Goal: Find specific page/section: Find specific page/section

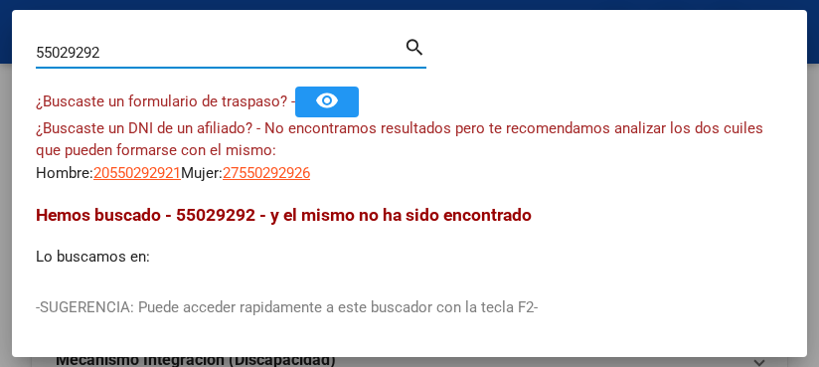
drag, startPoint x: 105, startPoint y: 54, endPoint x: 25, endPoint y: 26, distance: 85.2
click at [25, 27] on mat-dialog-container "55029292 Buscar (apellido, dni, cuil, nro traspaso, cuit, obra social) search ¿…" at bounding box center [409, 183] width 795 height 347
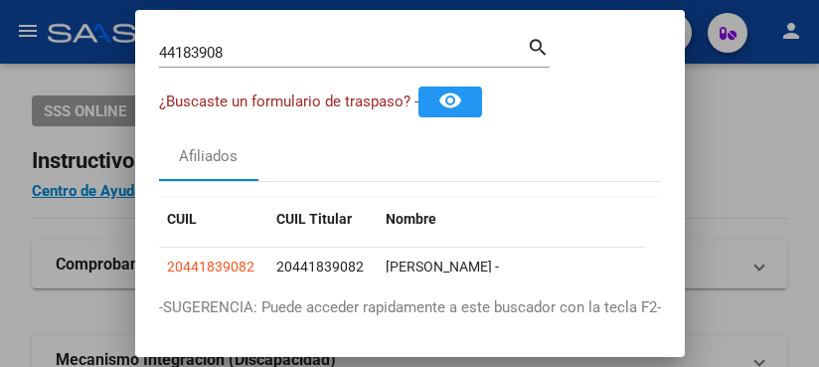
drag, startPoint x: 249, startPoint y: 63, endPoint x: 22, endPoint y: 25, distance: 229.8
click at [41, 44] on div "44183908 Buscar (apellido, dni, cuil, nro traspaso, cuit, obra social) search ¿…" at bounding box center [409, 183] width 819 height 367
click at [224, 42] on div "44183908 Buscar (apellido, dni, [PERSON_NAME], [PERSON_NAME], cuit, obra social)" at bounding box center [343, 53] width 368 height 30
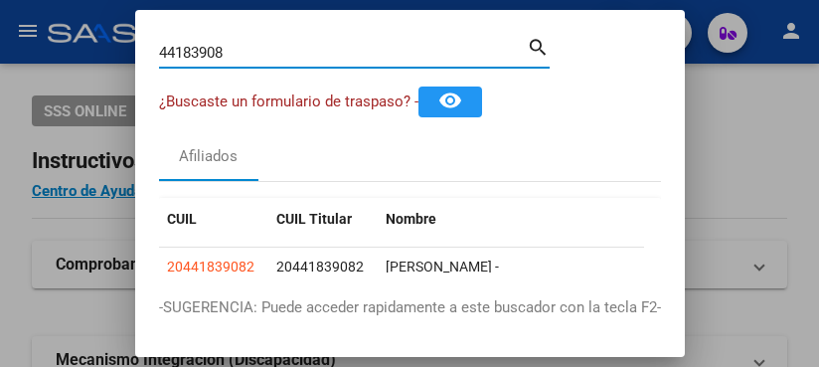
drag, startPoint x: 251, startPoint y: 51, endPoint x: 67, endPoint y: 45, distance: 184.0
click at [69, 44] on div "44183908 Buscar (apellido, dni, cuil, nro traspaso, cuit, obra social) search ¿…" at bounding box center [409, 183] width 819 height 367
drag, startPoint x: 256, startPoint y: 50, endPoint x: 7, endPoint y: 48, distance: 248.6
click at [16, 51] on div "13354421 Buscar (apellido, dni, cuil, nro traspaso, cuit, obra social) search ¿…" at bounding box center [409, 183] width 819 height 367
type input "4"
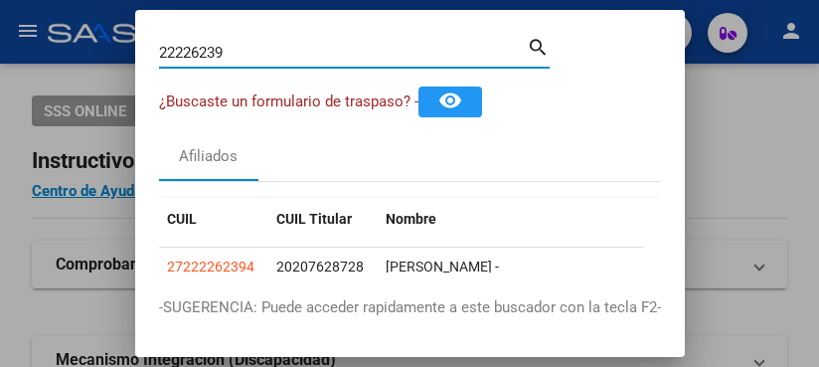
click at [232, 49] on input "22226239" at bounding box center [343, 53] width 368 height 18
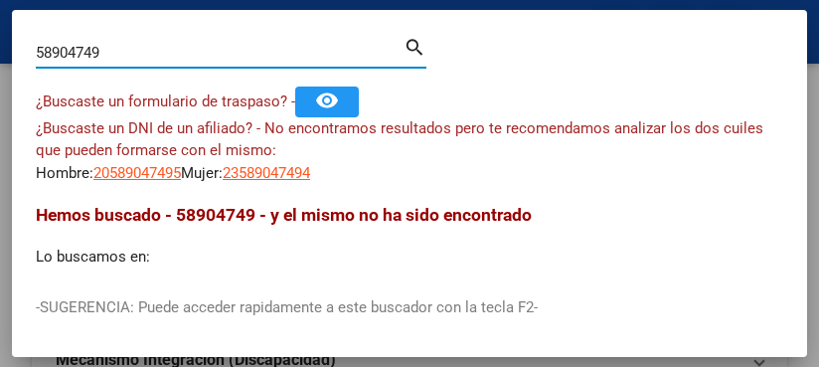
drag, startPoint x: 158, startPoint y: 59, endPoint x: -215, endPoint y: 29, distance: 374.0
click at [0, 29] on html "menu - oschoca person Firma Express Inicio Instructivos Contacto OS Padrón Afil…" at bounding box center [409, 183] width 819 height 367
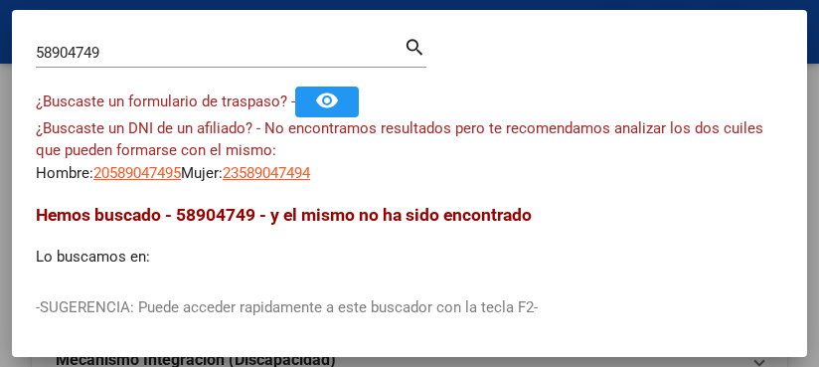
click at [132, 50] on input "58904749" at bounding box center [220, 53] width 368 height 18
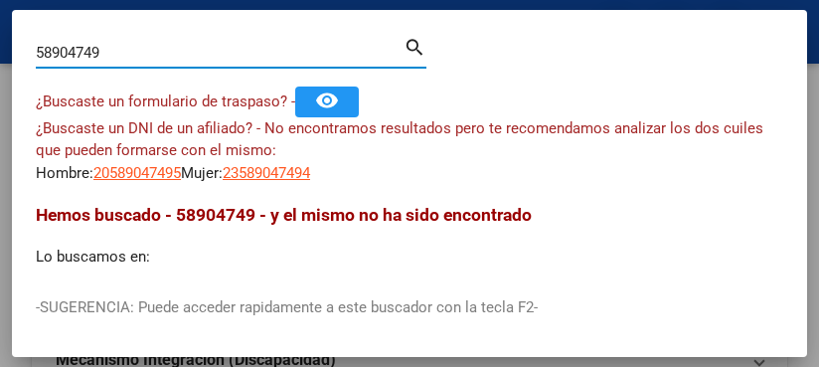
click at [132, 50] on input "58904749" at bounding box center [220, 53] width 368 height 18
drag, startPoint x: 112, startPoint y: 47, endPoint x: -71, endPoint y: 22, distance: 184.6
click at [0, 22] on html "menu - oschoca person Firma Express Inicio Instructivos Contacto OS Padrón Afil…" at bounding box center [409, 183] width 819 height 367
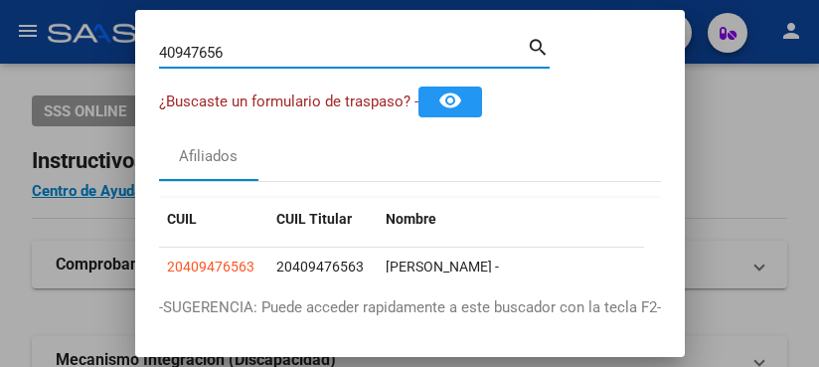
drag, startPoint x: 260, startPoint y: 56, endPoint x: 22, endPoint y: 40, distance: 239.1
click at [22, 40] on div "40947656 Buscar (apellido, dni, cuil, nro traspaso, cuit, obra social) search ¿…" at bounding box center [409, 183] width 819 height 367
click at [244, 51] on input "39715072" at bounding box center [343, 53] width 368 height 18
type input "3"
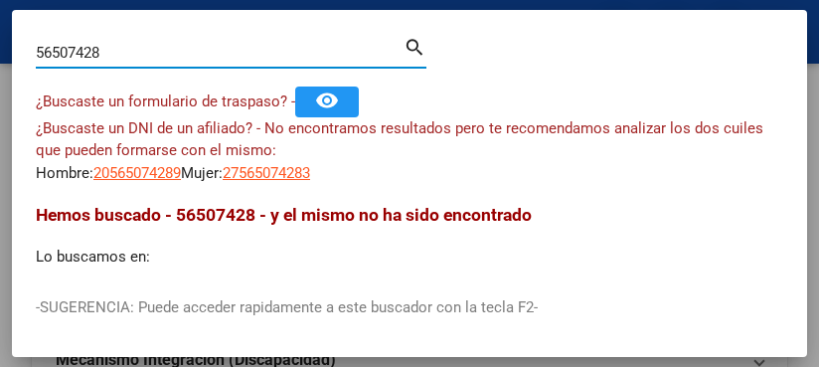
click at [127, 57] on input "56507428" at bounding box center [220, 53] width 368 height 18
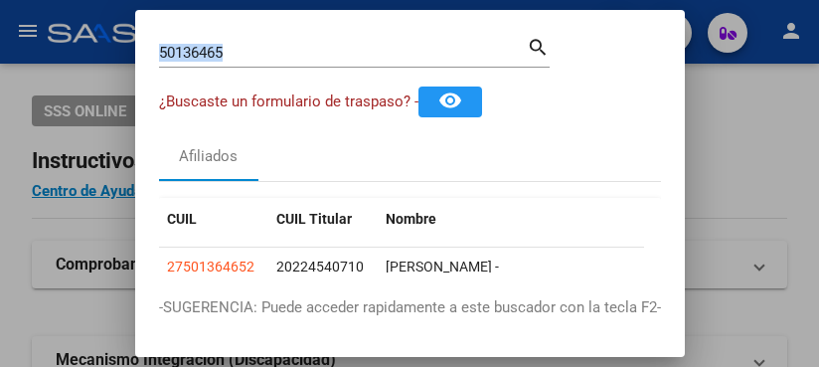
drag, startPoint x: 243, startPoint y: 63, endPoint x: 168, endPoint y: 69, distance: 74.8
click at [172, 69] on div "50136465 Buscar (apellido, dni, [PERSON_NAME], nro traspaso, cuit, obra social)…" at bounding box center [354, 60] width 391 height 53
drag, startPoint x: 236, startPoint y: 52, endPoint x: -272, endPoint y: -122, distance: 537.0
click at [0, 0] on html "menu - oschoca person Firma Express Inicio Instructivos Contacto OS Padrón Afil…" at bounding box center [409, 183] width 819 height 367
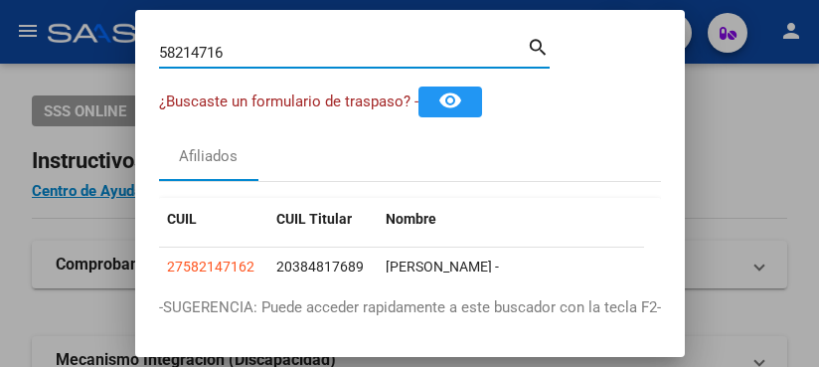
drag, startPoint x: 195, startPoint y: 52, endPoint x: 10, endPoint y: 39, distance: 185.4
click at [29, 49] on div "58214716 Buscar (apellido, dni, cuil, nro traspaso, cuit, obra social) search ¿…" at bounding box center [409, 183] width 819 height 367
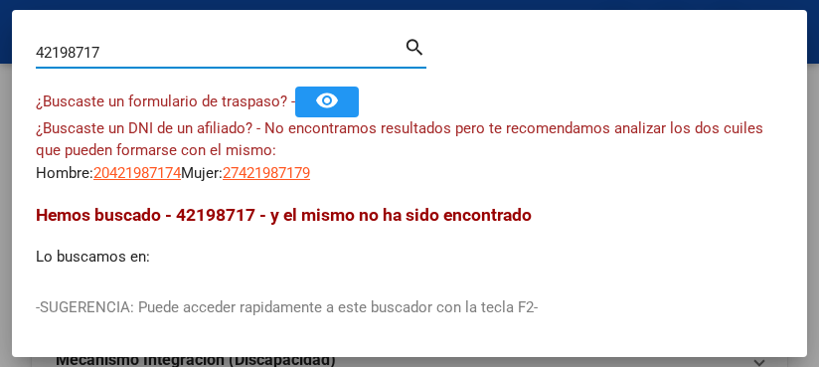
drag, startPoint x: 131, startPoint y: 59, endPoint x: -65, endPoint y: 37, distance: 197.1
click at [0, 37] on html "menu - oschoca person Firma Express Inicio Instructivos Contacto OS Padrón Afil…" at bounding box center [409, 183] width 819 height 367
drag, startPoint x: 165, startPoint y: 56, endPoint x: -156, endPoint y: 33, distance: 321.9
click at [0, 33] on html "menu - oschoca person Firma Express Inicio Instructivos Contacto OS Padrón Afil…" at bounding box center [409, 183] width 819 height 367
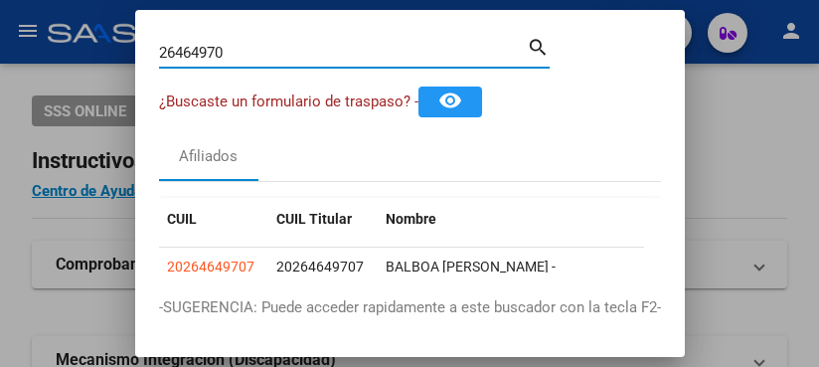
drag, startPoint x: 229, startPoint y: 48, endPoint x: -395, endPoint y: -84, distance: 637.0
click at [0, 0] on html "menu - oschoca person Firma Express Inicio Instructivos Contacto OS Padrón Afil…" at bounding box center [409, 183] width 819 height 367
drag, startPoint x: 225, startPoint y: 51, endPoint x: -46, endPoint y: 13, distance: 273.1
click at [0, 13] on html "menu - oschoca person Firma Express Inicio Instructivos Contacto OS Padrón Afil…" at bounding box center [409, 183] width 819 height 367
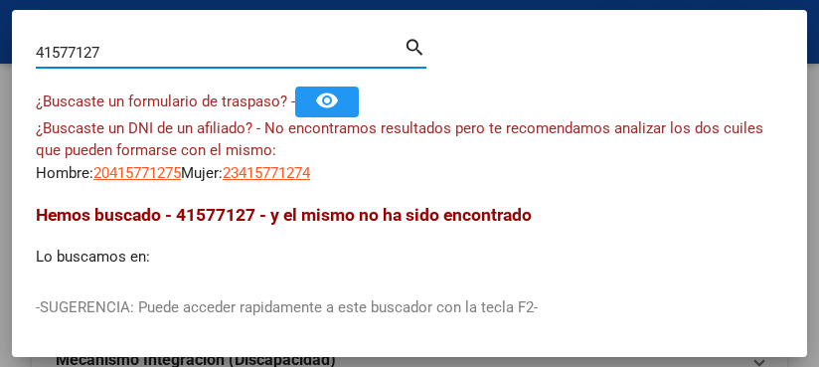
drag, startPoint x: 123, startPoint y: 46, endPoint x: -58, endPoint y: 38, distance: 181.1
click at [0, 38] on html "menu - oschoca person Firma Express Inicio Instructivos Contacto OS Padrón Afil…" at bounding box center [409, 183] width 819 height 367
drag, startPoint x: 120, startPoint y: 61, endPoint x: -24, endPoint y: 14, distance: 151.5
click at [0, 14] on html "menu - oschoca person Firma Express Inicio Instructivos Contacto OS Padrón Afil…" at bounding box center [409, 183] width 819 height 367
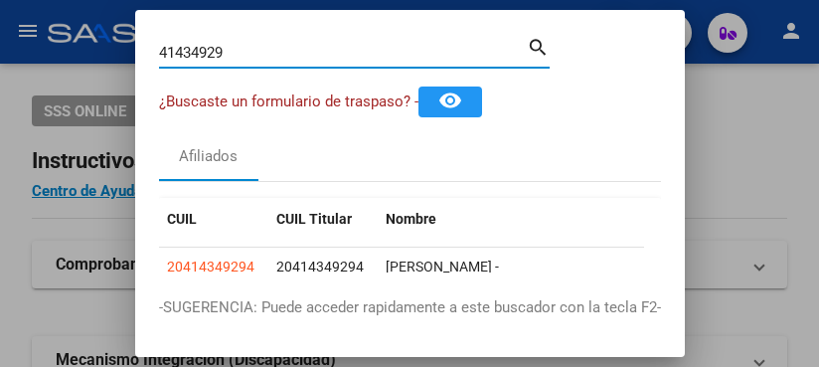
drag, startPoint x: 232, startPoint y: 53, endPoint x: -43, endPoint y: 7, distance: 278.2
click at [0, 7] on html "menu - oschoca person Firma Express Inicio Instructivos Contacto OS Padrón Afil…" at bounding box center [409, 183] width 819 height 367
drag, startPoint x: 238, startPoint y: 52, endPoint x: 23, endPoint y: 3, distance: 220.2
click at [49, 9] on div "35373962 Buscar (apellido, dni, cuil, nro traspaso, cuit, obra social) search ¿…" at bounding box center [409, 183] width 819 height 367
click at [244, 52] on input "30594004" at bounding box center [343, 53] width 368 height 18
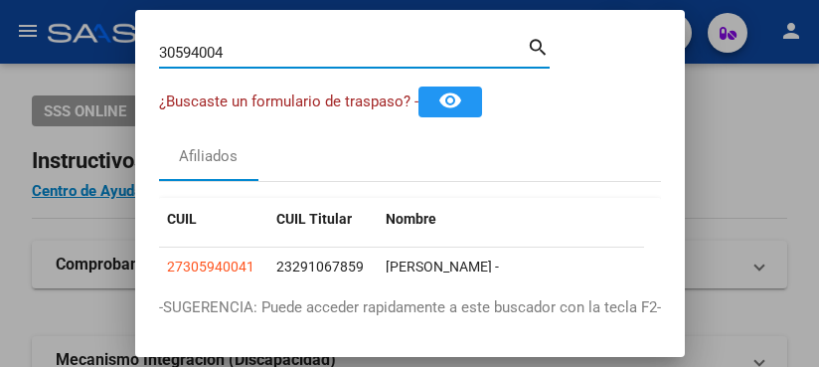
click at [244, 52] on input "30594004" at bounding box center [343, 53] width 368 height 18
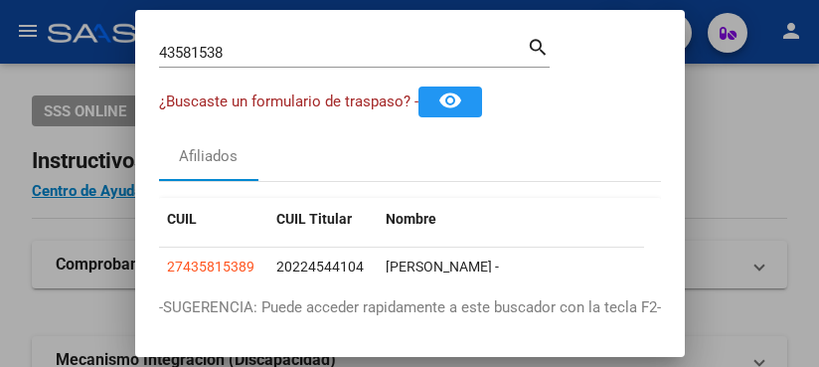
click at [254, 46] on input "43581538" at bounding box center [343, 53] width 368 height 18
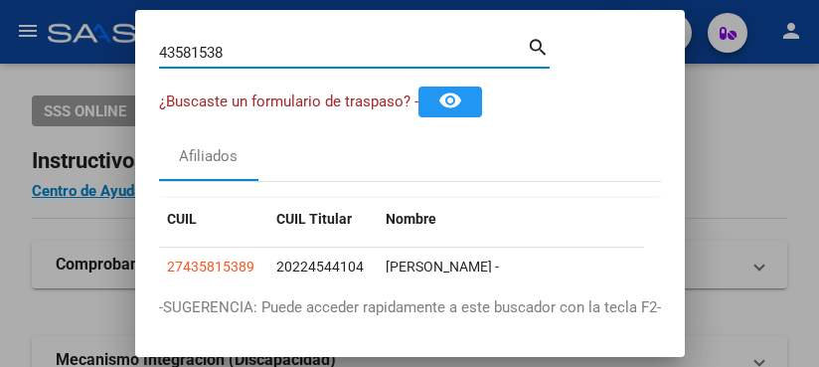
click at [254, 45] on input "43581538" at bounding box center [343, 53] width 368 height 18
drag, startPoint x: 202, startPoint y: 51, endPoint x: 42, endPoint y: 3, distance: 167.0
click at [42, 3] on div "10016073 Buscar (apellido, dni, cuil, nro traspaso, cuit, obra social) search ¿…" at bounding box center [409, 183] width 819 height 367
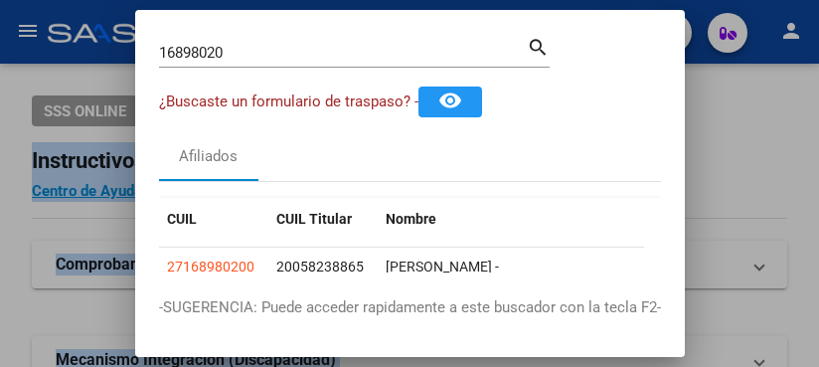
drag, startPoint x: 236, startPoint y: 64, endPoint x: -549, endPoint y: -85, distance: 798.3
click at [0, 0] on html "menu - oschoca person Firma Express Inicio Instructivos Contacto OS Padrón Afil…" at bounding box center [409, 183] width 819 height 367
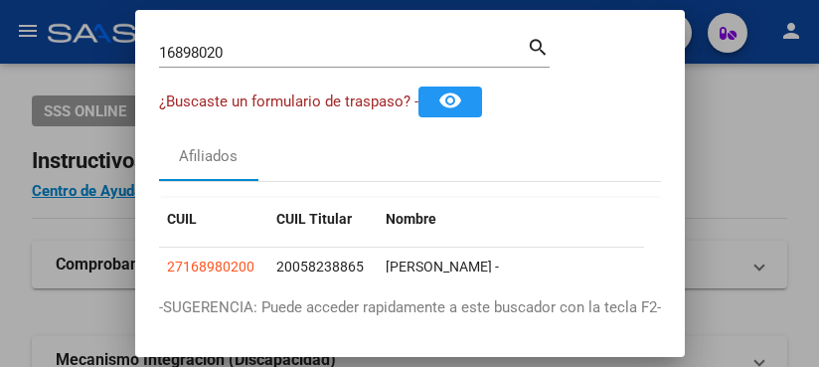
drag, startPoint x: 375, startPoint y: 116, endPoint x: 320, endPoint y: 79, distance: 66.5
click at [374, 114] on div "¿Buscaste un formulario de traspaso? - remove_red_eye" at bounding box center [410, 101] width 502 height 31
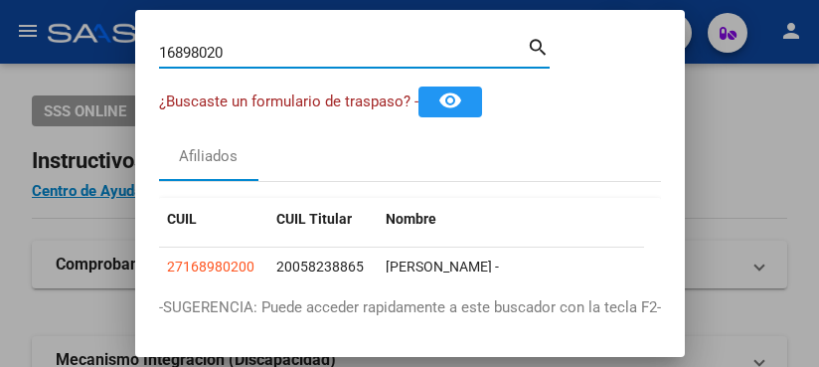
drag, startPoint x: 188, startPoint y: 56, endPoint x: -457, endPoint y: -88, distance: 661.2
click at [0, 0] on html "menu - oschoca person Firma Express Inicio Instructivos Contacto OS Padrón Afil…" at bounding box center [409, 183] width 819 height 367
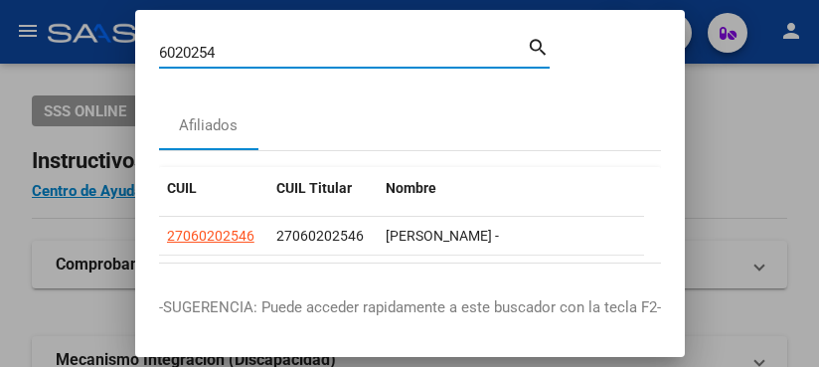
click at [231, 50] on input "6020254" at bounding box center [343, 53] width 368 height 18
drag, startPoint x: 228, startPoint y: 59, endPoint x: -294, endPoint y: -91, distance: 543.1
click at [0, 0] on html "menu - oschoca person Firma Express Inicio Instructivos Contacto OS Padrón Afil…" at bounding box center [409, 183] width 819 height 367
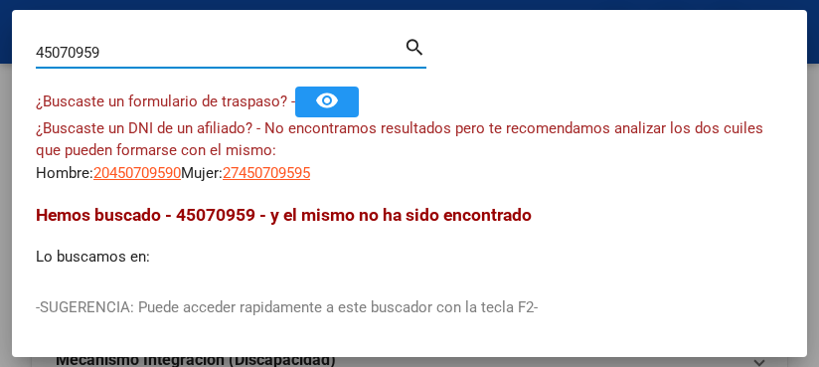
drag, startPoint x: 100, startPoint y: 58, endPoint x: -387, endPoint y: -58, distance: 500.6
click at [0, 0] on html "menu - oschoca person Firma Express Inicio Instructivos Contacto OS Padrón Afil…" at bounding box center [409, 183] width 819 height 367
drag, startPoint x: 126, startPoint y: 47, endPoint x: -761, endPoint y: -279, distance: 944.9
click at [0, 0] on html "menu - oschoca person Firma Express Inicio Instructivos Contacto OS Padrón Afil…" at bounding box center [409, 183] width 819 height 367
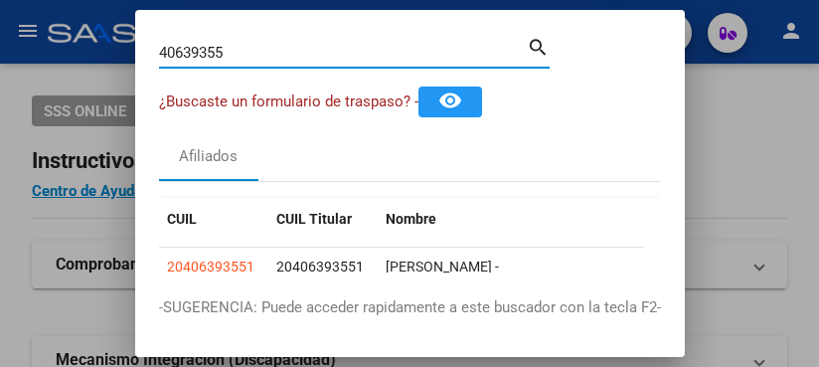
drag, startPoint x: 231, startPoint y: 53, endPoint x: -157, endPoint y: 12, distance: 389.9
click at [0, 12] on html "menu - oschoca person Firma Express Inicio Instructivos Contacto OS Padrón Afil…" at bounding box center [409, 183] width 819 height 367
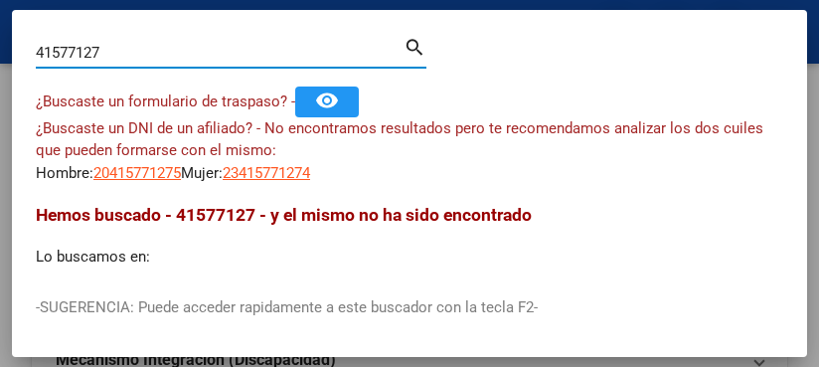
drag, startPoint x: 113, startPoint y: 47, endPoint x: -164, endPoint y: -47, distance: 292.7
click at [0, 0] on html "menu - oschoca person Firma Express Inicio Instructivos Contacto OS Padrón Afil…" at bounding box center [409, 183] width 819 height 367
click at [112, 51] on input "35632425" at bounding box center [220, 53] width 368 height 18
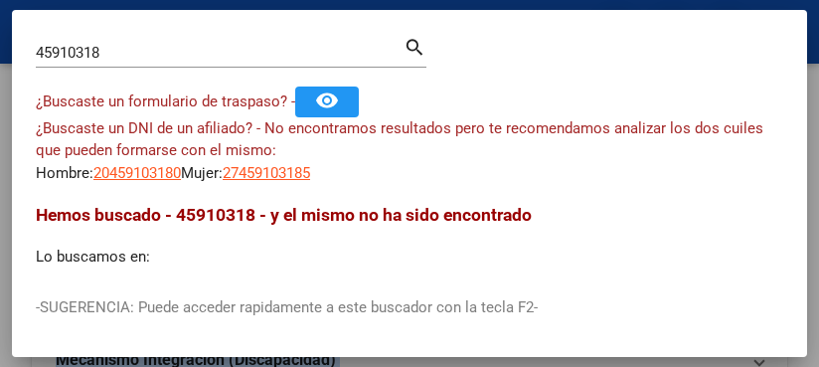
drag, startPoint x: 126, startPoint y: 42, endPoint x: 139, endPoint y: 33, distance: 15.7
click at [0, 27] on html "menu - oschoca person Firma Express Inicio Instructivos Contacto OS Padrón Afil…" at bounding box center [409, 183] width 819 height 367
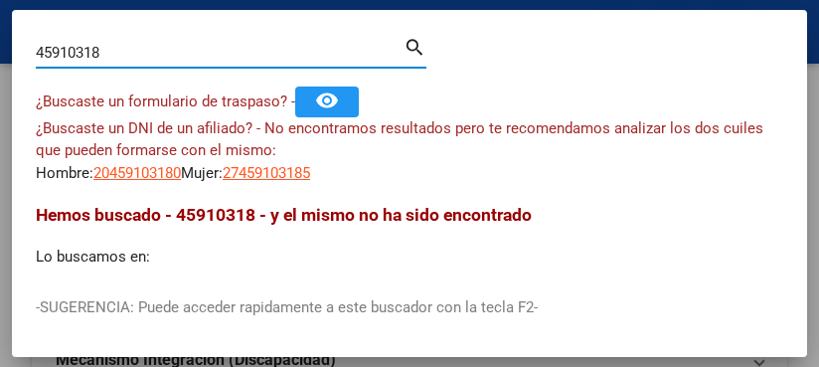
drag, startPoint x: 149, startPoint y: 59, endPoint x: -2, endPoint y: 32, distance: 153.5
click at [0, 32] on html "menu - oschoca person Firma Express Inicio Instructivos Contacto OS Padrón Afil…" at bounding box center [409, 183] width 819 height 367
type input "11657929"
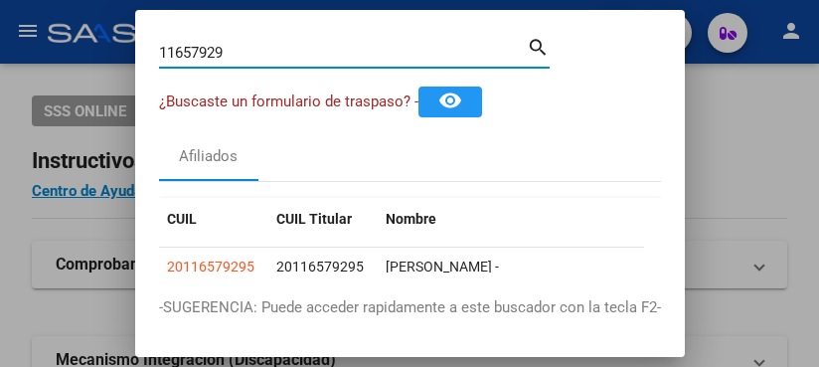
drag, startPoint x: 235, startPoint y: 50, endPoint x: -230, endPoint y: -56, distance: 476.1
click at [0, 0] on html "menu - oschoca person Firma Express Inicio Instructivos Contacto OS Padrón Afil…" at bounding box center [409, 183] width 819 height 367
drag, startPoint x: 238, startPoint y: 48, endPoint x: -16, endPoint y: -15, distance: 261.2
click at [0, 0] on html "menu - oschoca person Firma Express Inicio Instructivos Contacto OS Padrón Afil…" at bounding box center [409, 183] width 819 height 367
drag, startPoint x: 247, startPoint y: 53, endPoint x: 51, endPoint y: 2, distance: 202.3
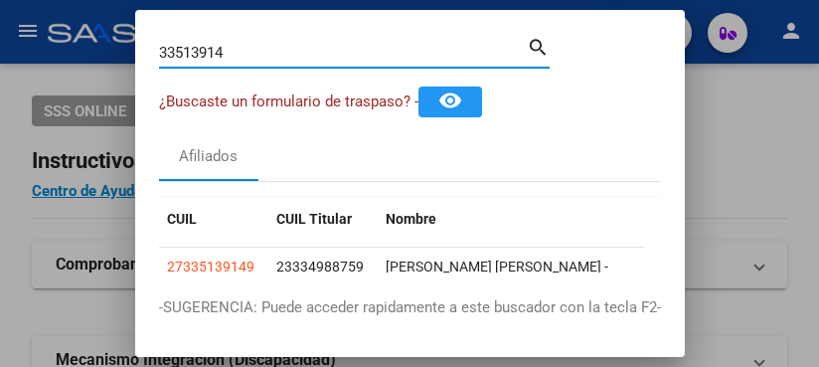
click at [71, 9] on div "33513914 Buscar (apellido, dni, cuil, nro traspaso, cuit, obra social) search ¿…" at bounding box center [409, 183] width 819 height 367
drag, startPoint x: 273, startPoint y: 56, endPoint x: -239, endPoint y: -52, distance: 523.2
click at [0, 0] on html "menu - oschoca person Firma Express Inicio Instructivos Contacto OS Padrón Afil…" at bounding box center [409, 183] width 819 height 367
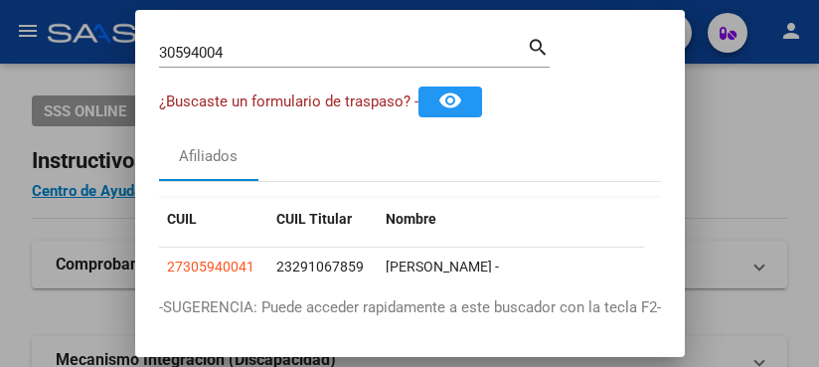
click at [245, 50] on input "30594004" at bounding box center [343, 53] width 368 height 18
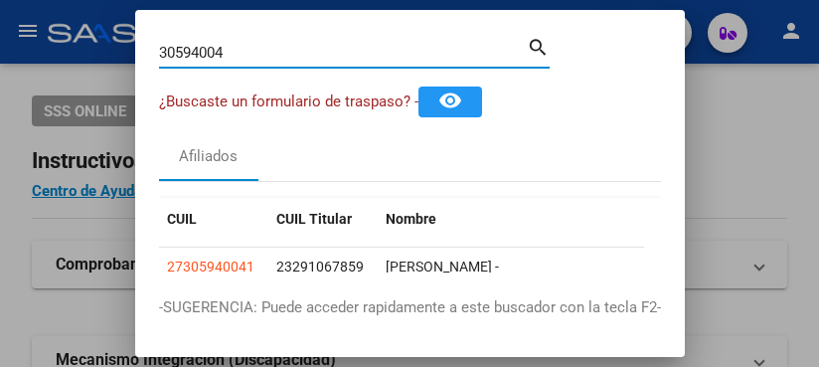
click at [252, 45] on input "30594004" at bounding box center [343, 53] width 368 height 18
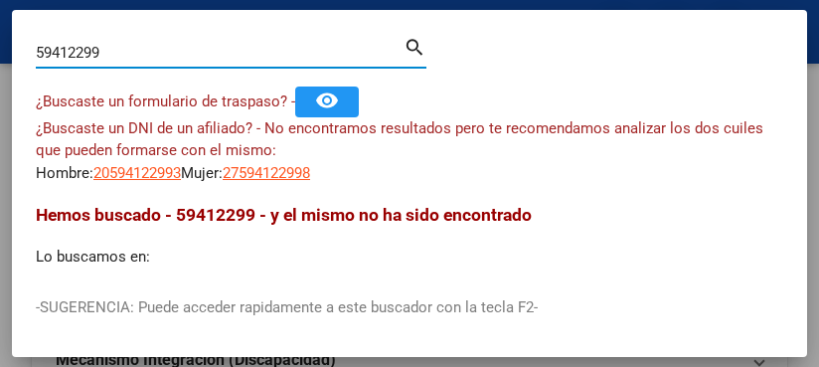
click at [128, 52] on input "59412299" at bounding box center [220, 53] width 368 height 18
click at [132, 53] on input "59412299" at bounding box center [220, 53] width 368 height 18
click at [103, 48] on input "43014822" at bounding box center [220, 53] width 368 height 18
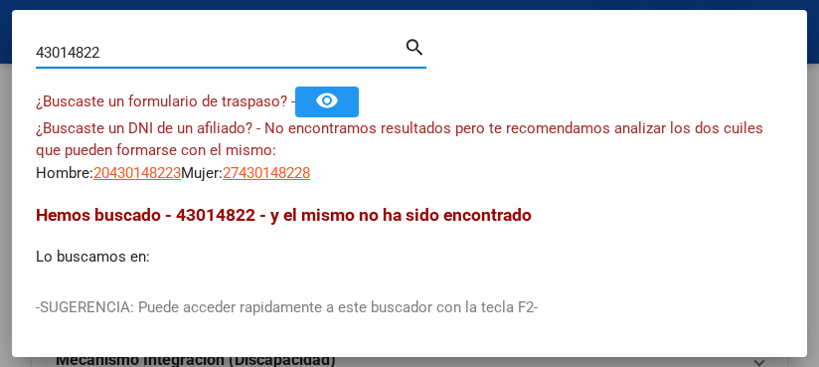
click at [103, 48] on input "43014822" at bounding box center [220, 53] width 368 height 18
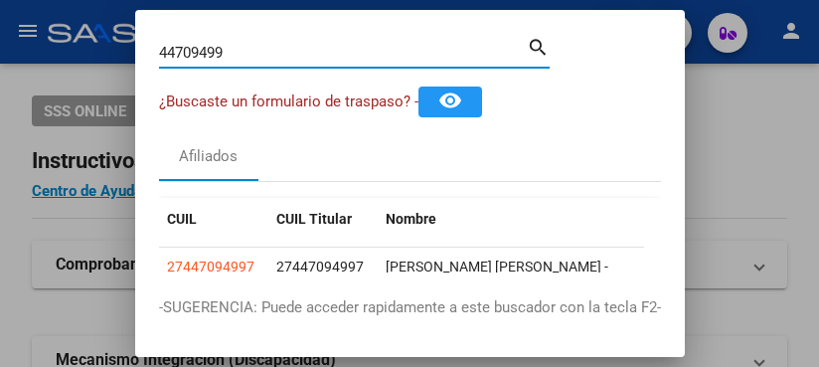
drag, startPoint x: 234, startPoint y: 57, endPoint x: -108, endPoint y: 24, distance: 343.6
click at [0, 24] on html "menu - oschoca person Firma Express Inicio Instructivos Contacto OS Padrón Afil…" at bounding box center [409, 183] width 819 height 367
type input "43581538"
